Goal: Navigation & Orientation: Find specific page/section

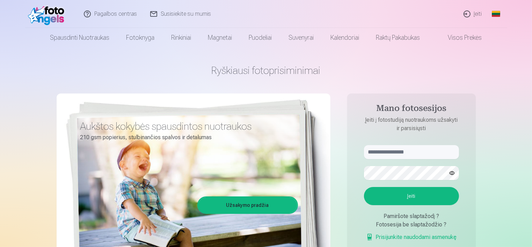
click at [470, 13] on link "Įeiti" at bounding box center [473, 14] width 32 height 28
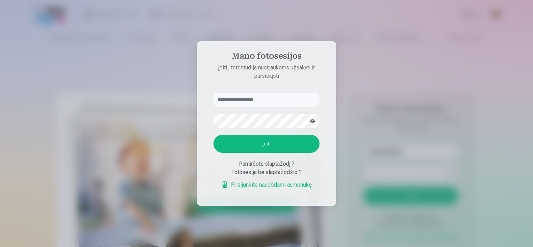
click at [266, 184] on link "Prisijunkite naudodami asmenukę" at bounding box center [266, 185] width 91 height 8
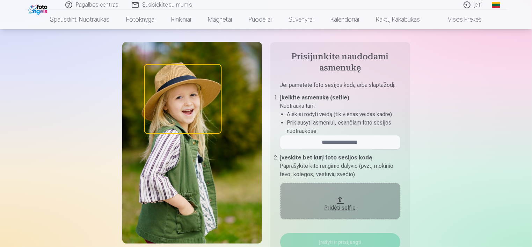
scroll to position [35, 0]
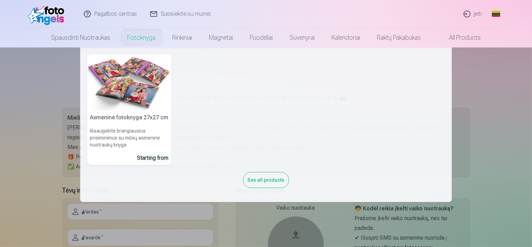
click at [115, 93] on img at bounding box center [129, 82] width 84 height 56
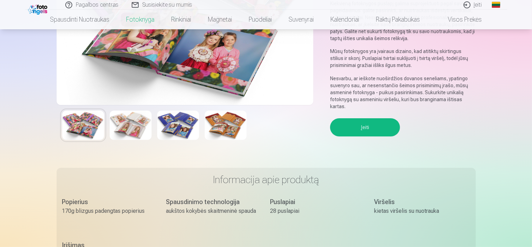
scroll to position [140, 0]
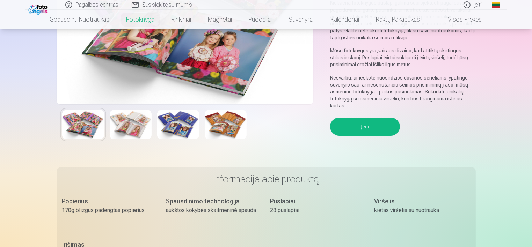
click at [364, 125] on button "Įeiti" at bounding box center [365, 127] width 70 height 18
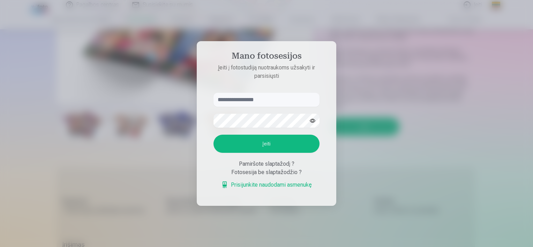
click at [91, 107] on div at bounding box center [266, 123] width 533 height 247
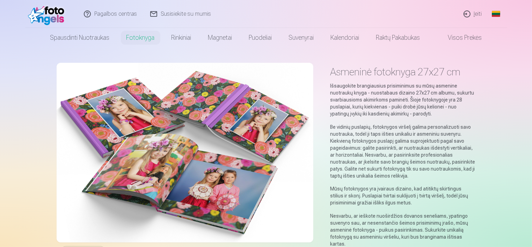
scroll to position [0, 0]
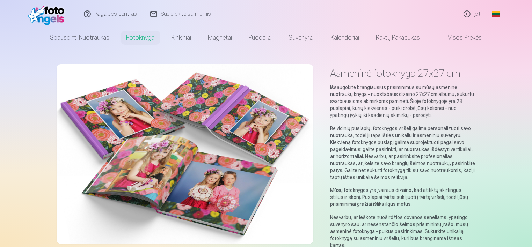
click at [54, 15] on img at bounding box center [48, 14] width 40 height 22
